Goal: Information Seeking & Learning: Learn about a topic

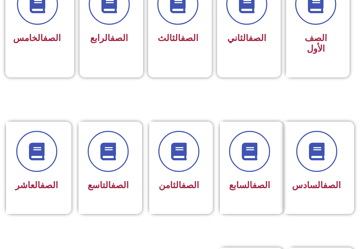
scroll to position [301, 0]
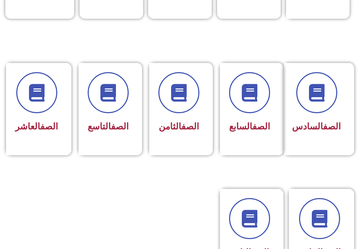
click at [252, 130] on link "الصف" at bounding box center [261, 126] width 18 height 10
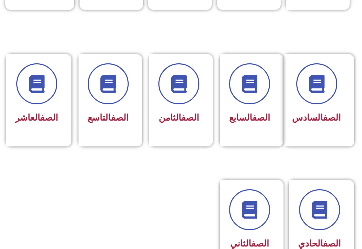
click at [253, 121] on link "الصف" at bounding box center [261, 117] width 18 height 10
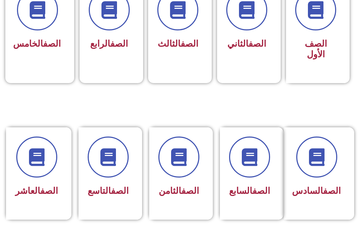
scroll to position [237, 0]
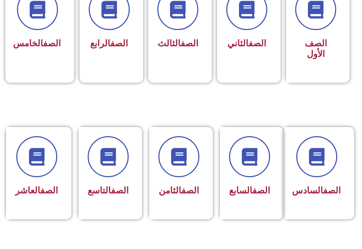
click at [253, 159] on icon at bounding box center [249, 157] width 18 height 18
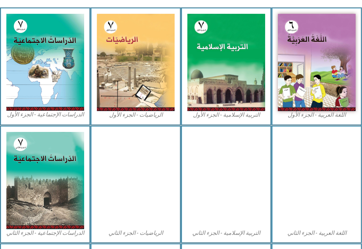
scroll to position [240, 0]
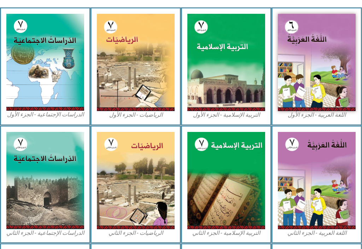
click at [51, 67] on img at bounding box center [45, 62] width 78 height 97
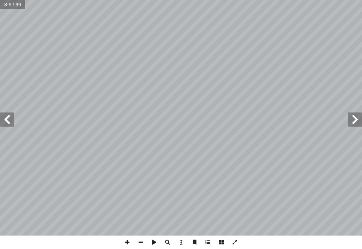
click at [11, 117] on span at bounding box center [7, 119] width 14 height 14
click at [2, 118] on span at bounding box center [7, 119] width 14 height 14
click at [5, 123] on span at bounding box center [7, 119] width 14 height 14
click at [4, 116] on span at bounding box center [7, 119] width 14 height 14
click at [1, 124] on span at bounding box center [7, 119] width 14 height 14
